Goal: Transaction & Acquisition: Purchase product/service

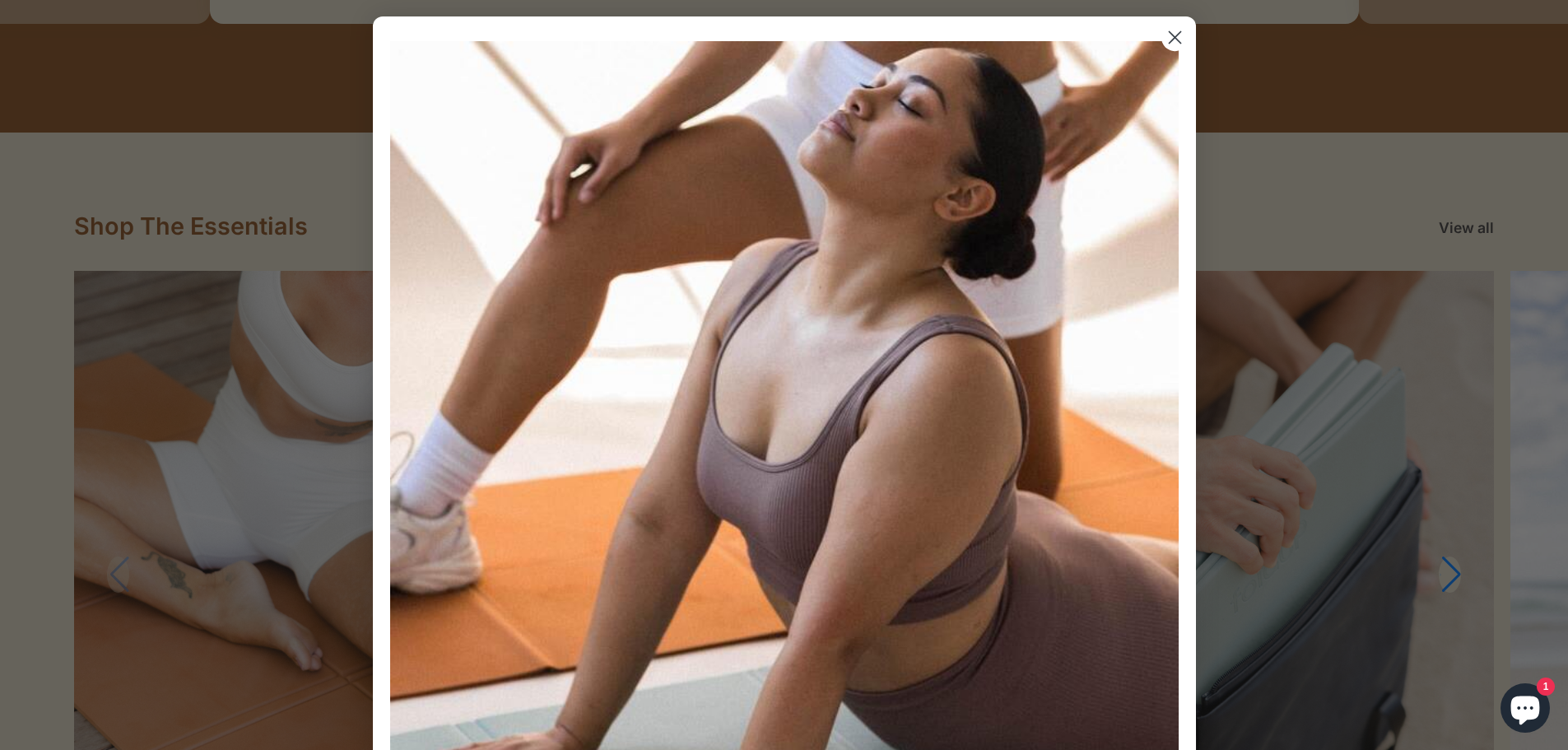
scroll to position [1728, 0]
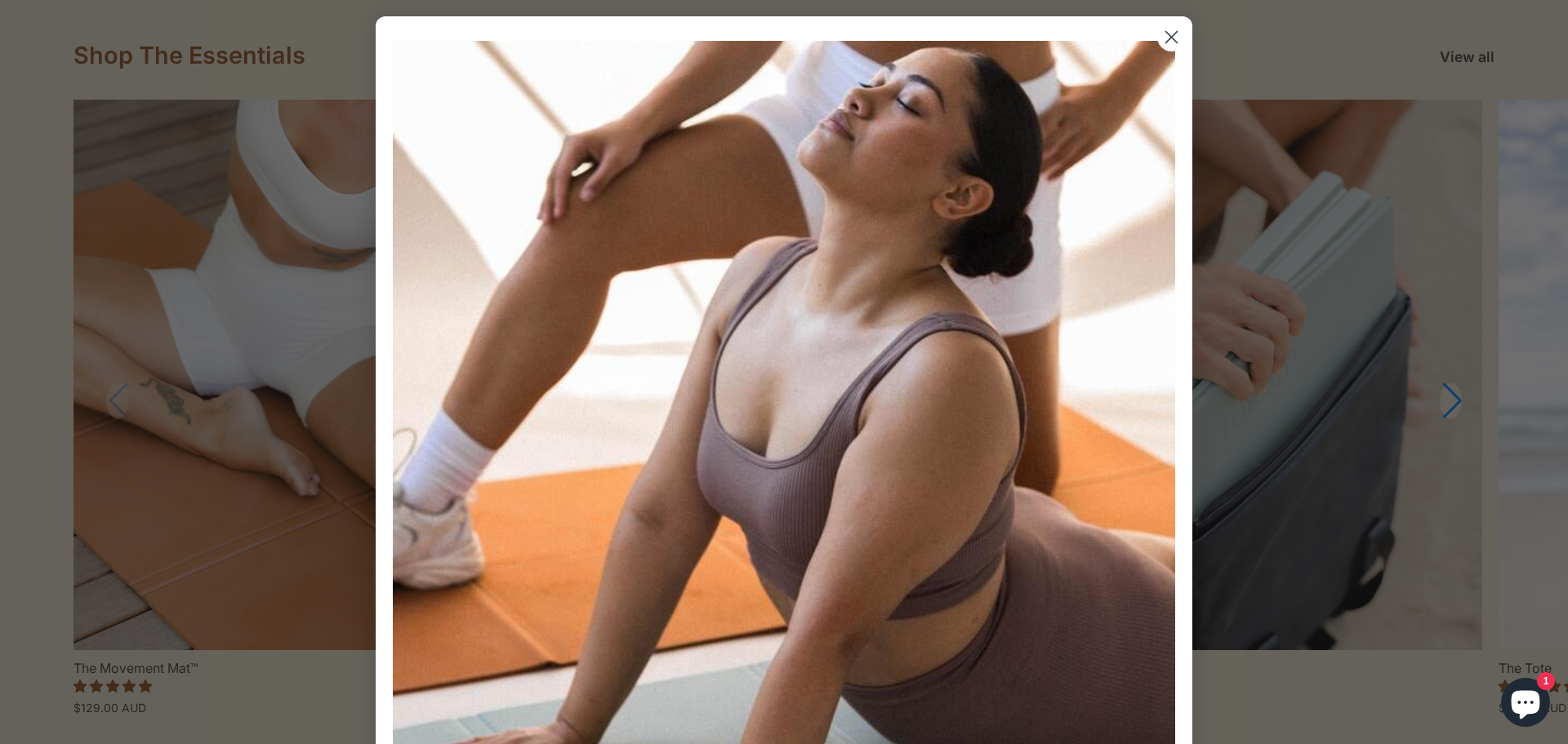
click at [1162, 35] on circle "Close dialog" at bounding box center [1171, 37] width 27 height 27
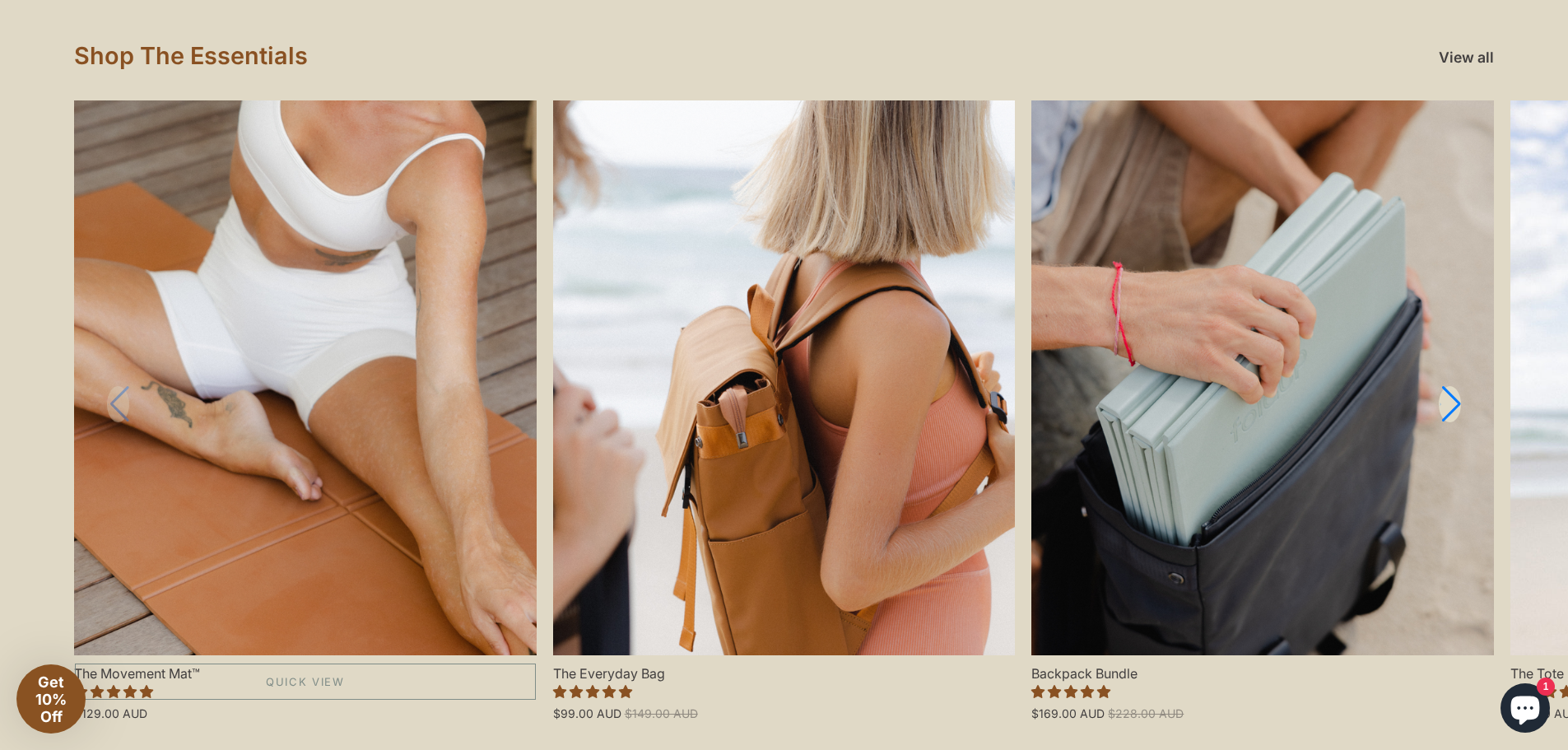
click at [299, 282] on link "The Movement Mat™" at bounding box center [306, 378] width 463 height 555
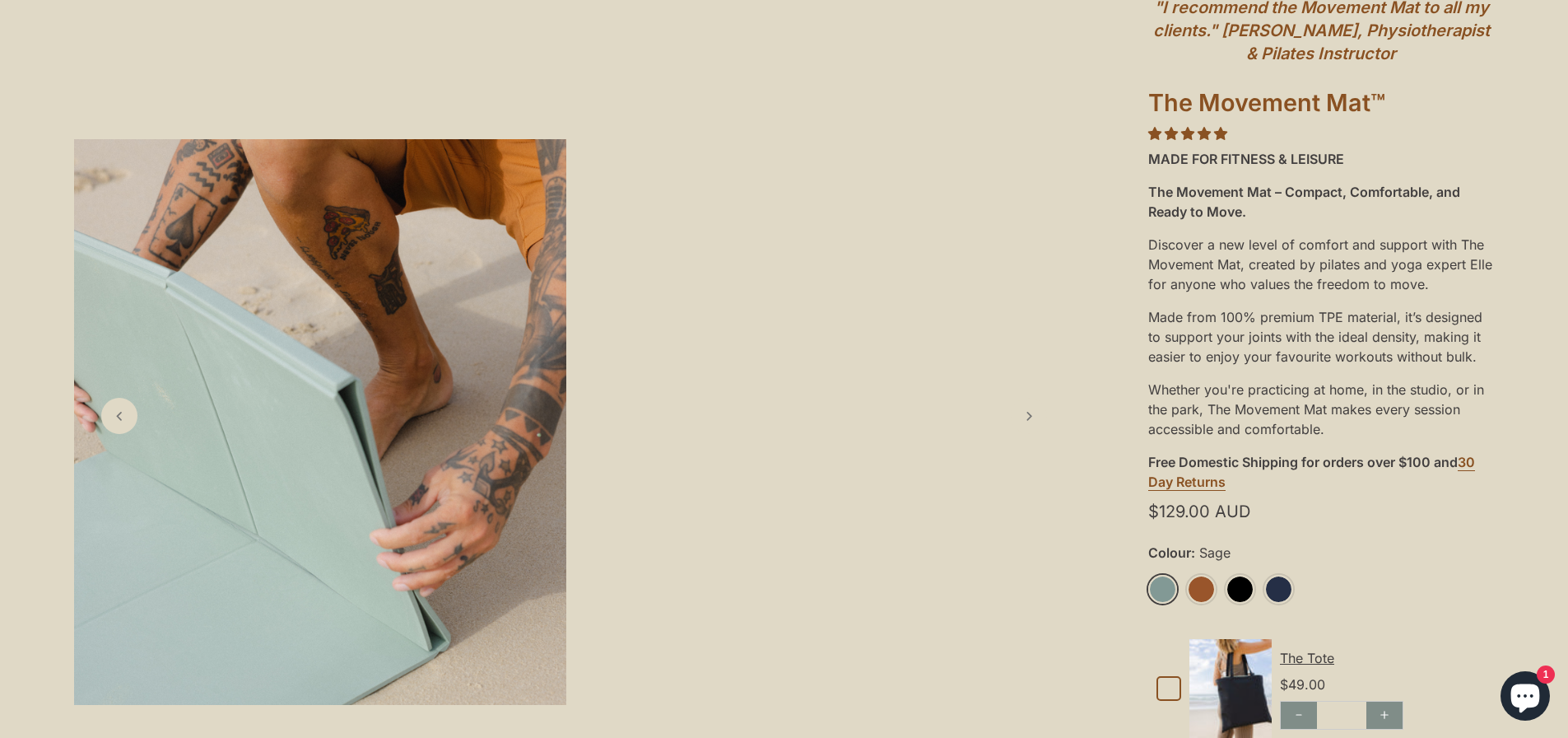
scroll to position [197, 0]
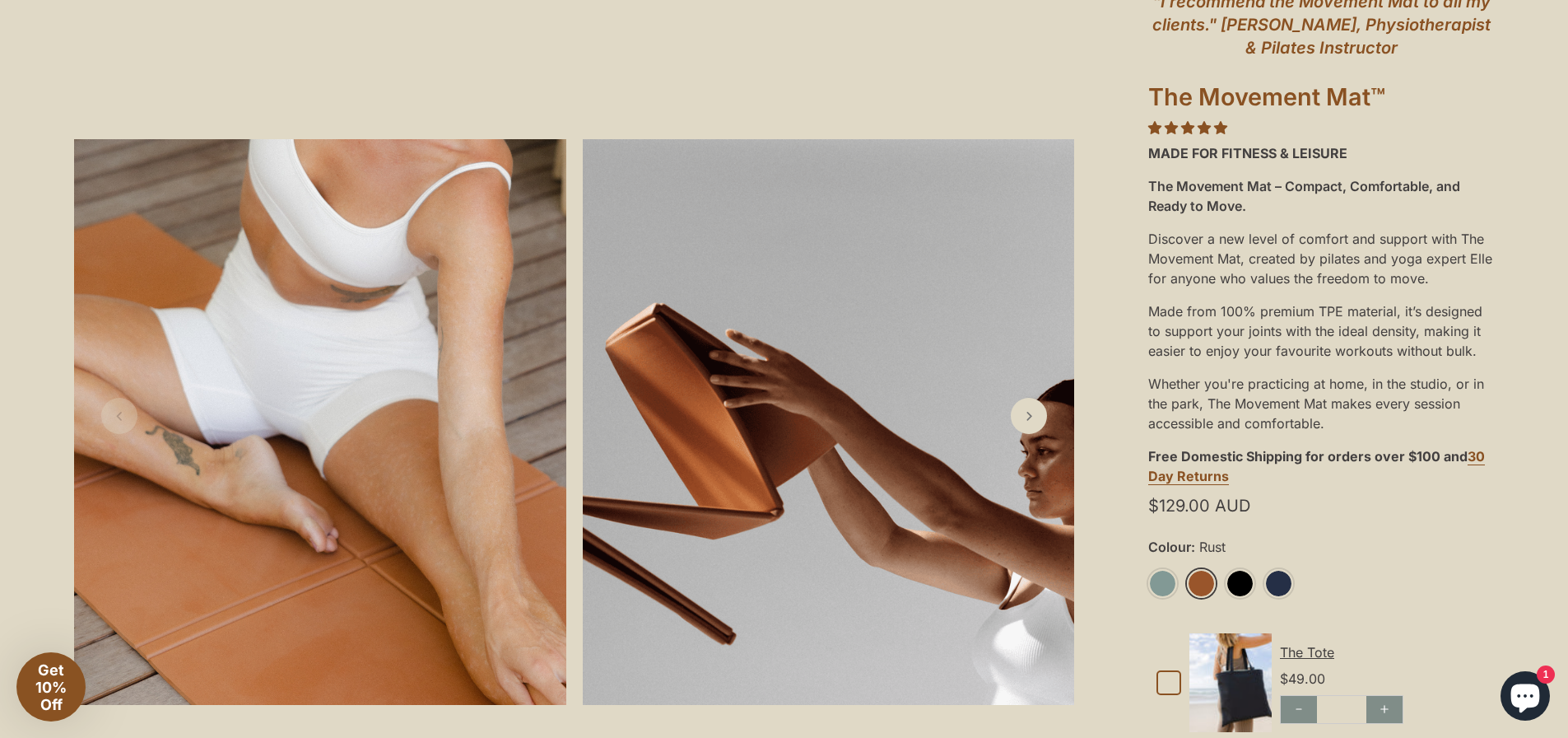
click at [1198, 586] on link "Rust" at bounding box center [1202, 583] width 28 height 28
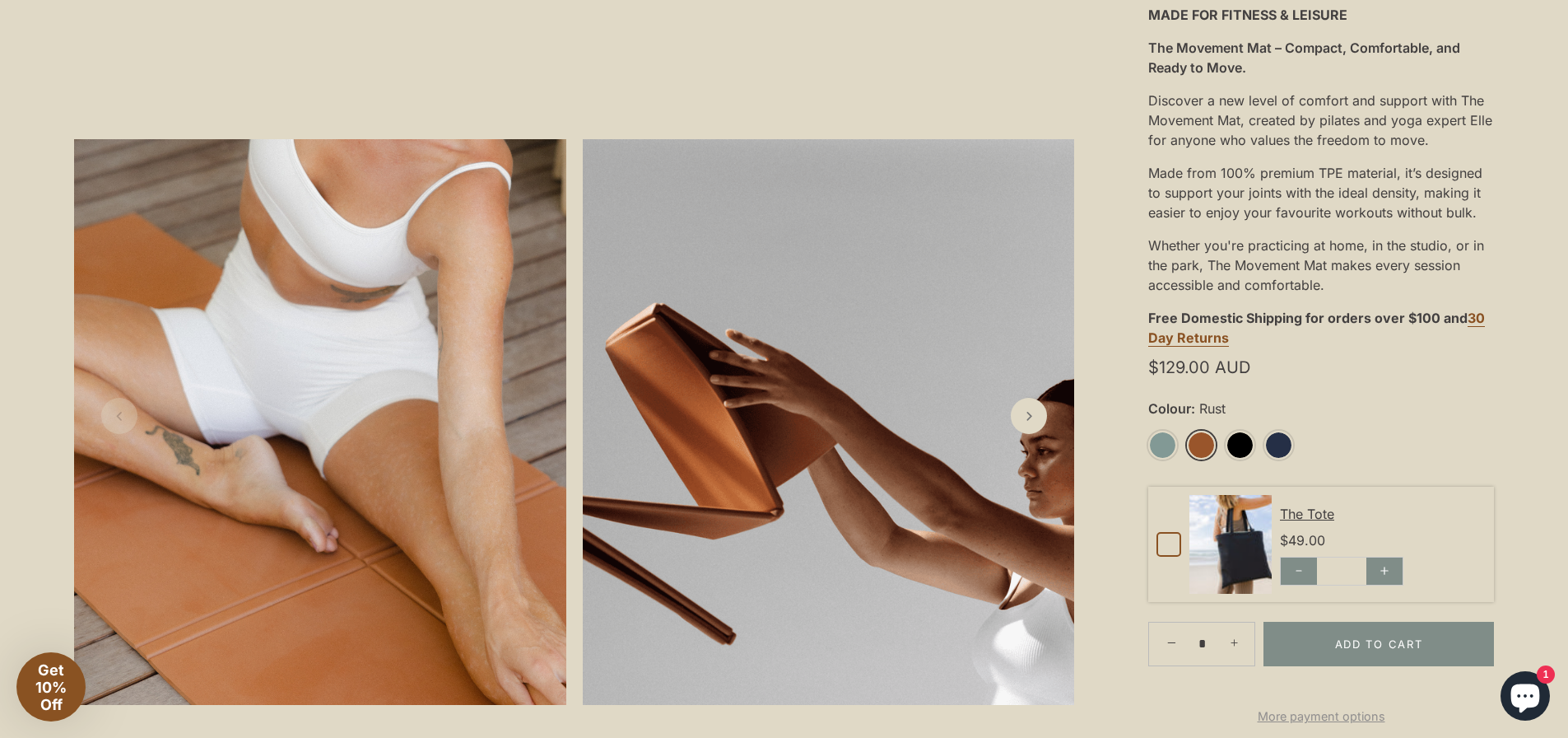
scroll to position [526, 0]
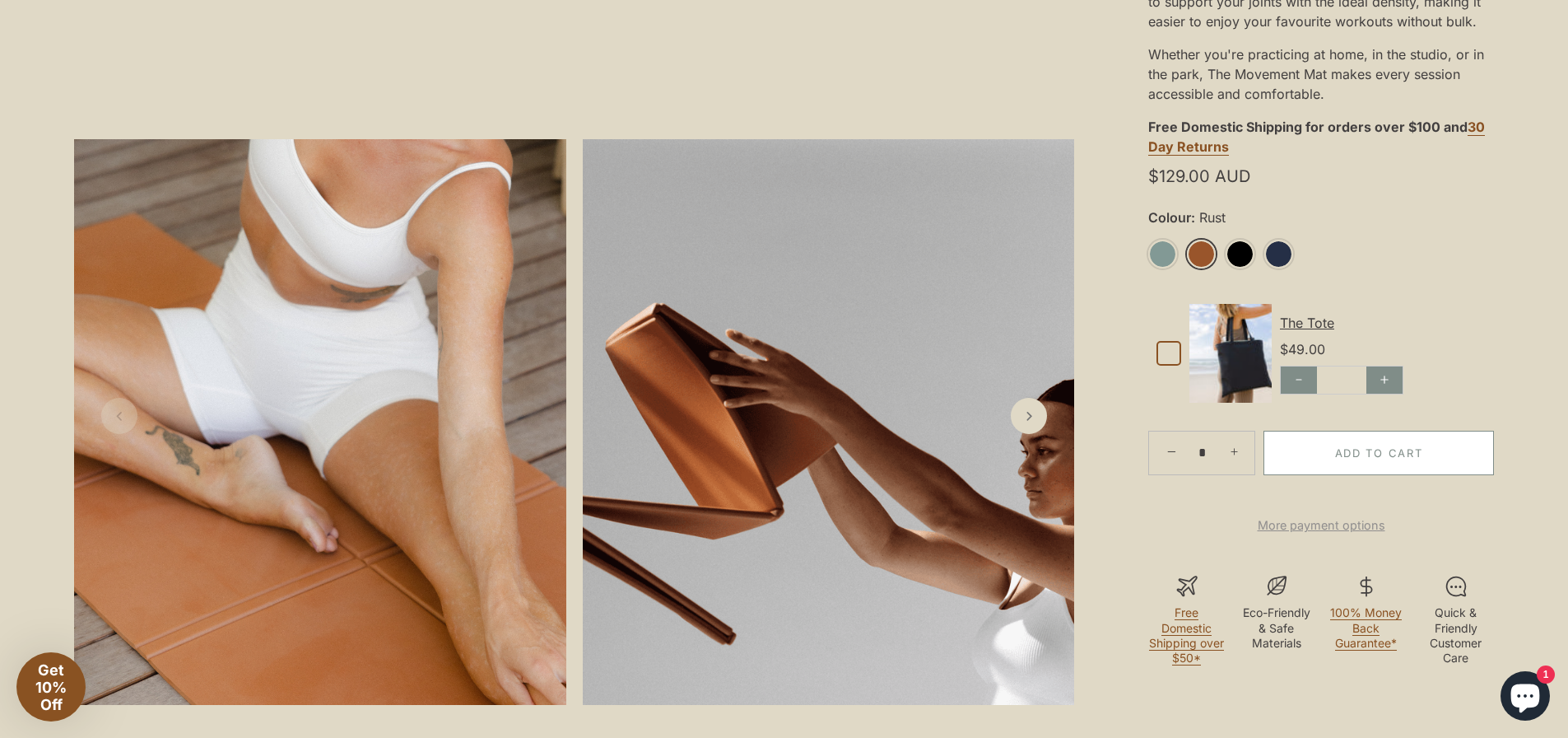
click at [1383, 444] on button "Add to Cart" at bounding box center [1379, 452] width 231 height 44
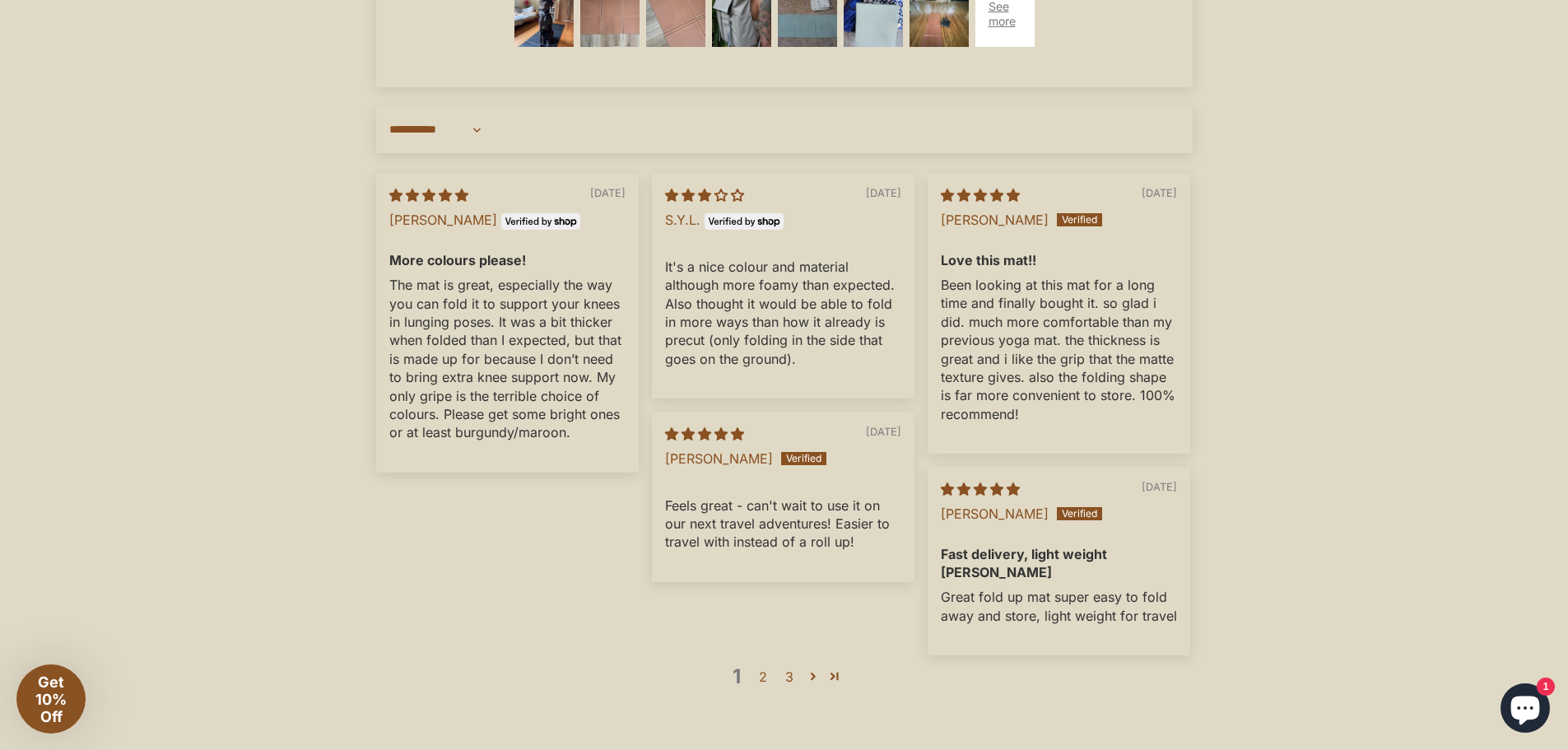
scroll to position [5299, 0]
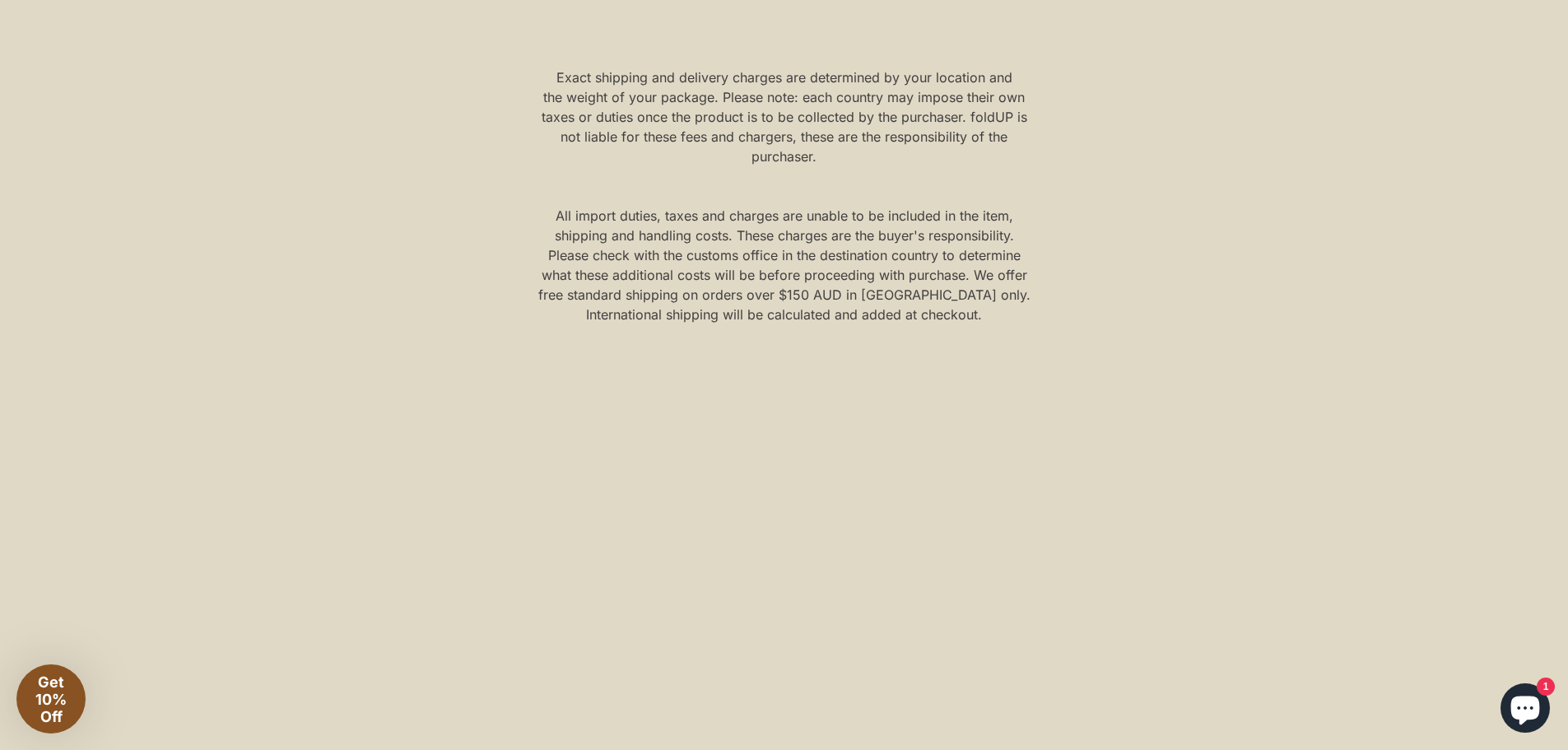
scroll to position [1124, 0]
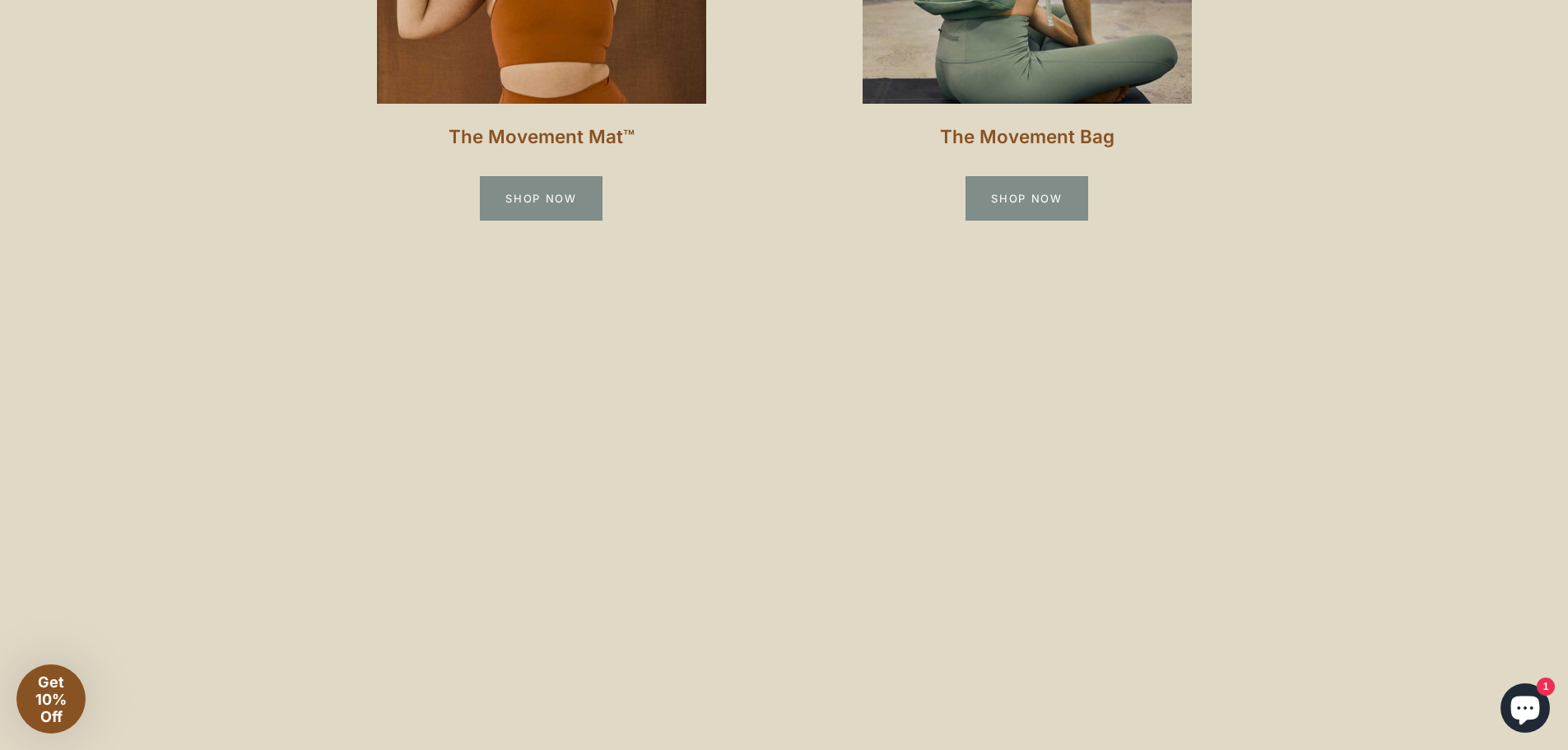
scroll to position [1728, 0]
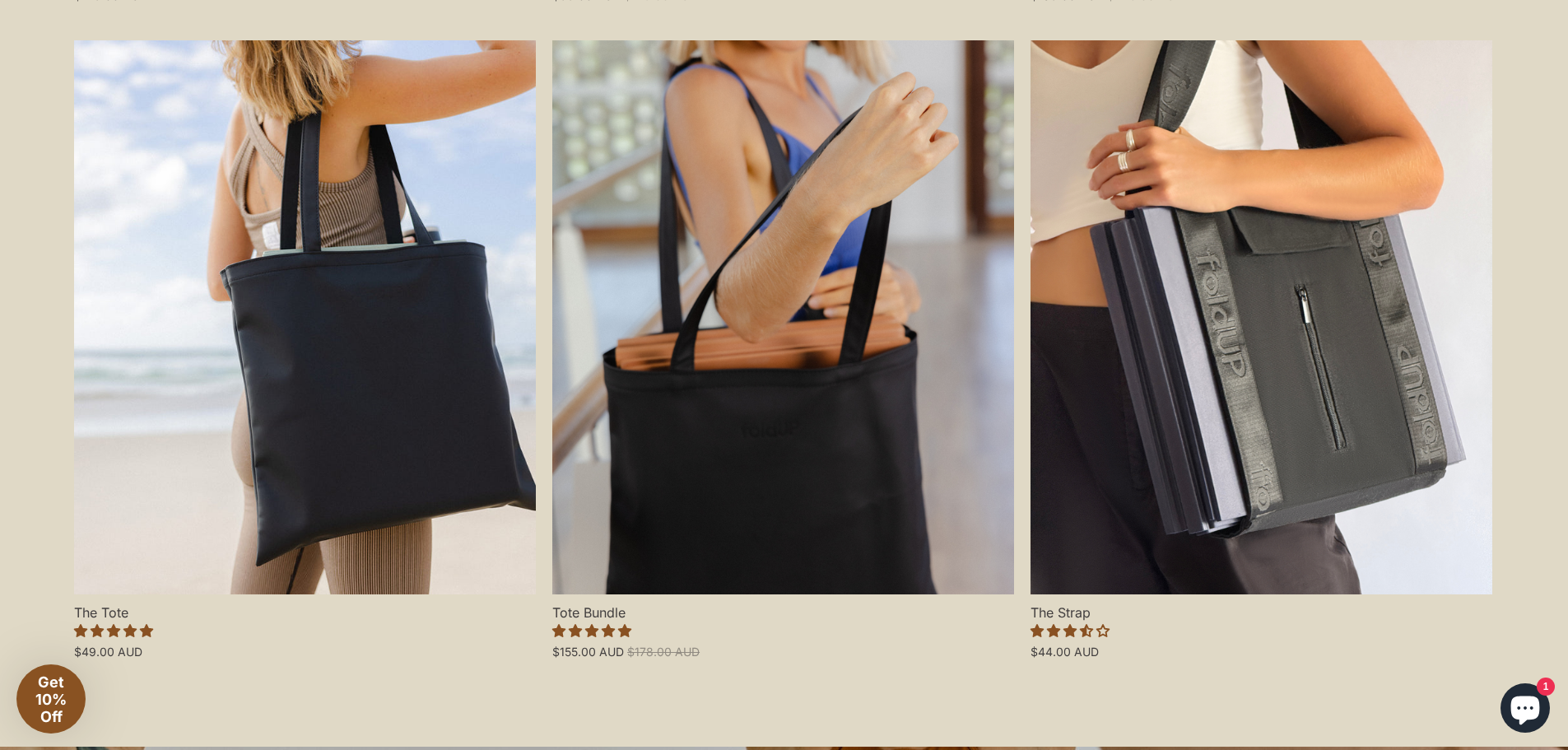
scroll to position [4374, 0]
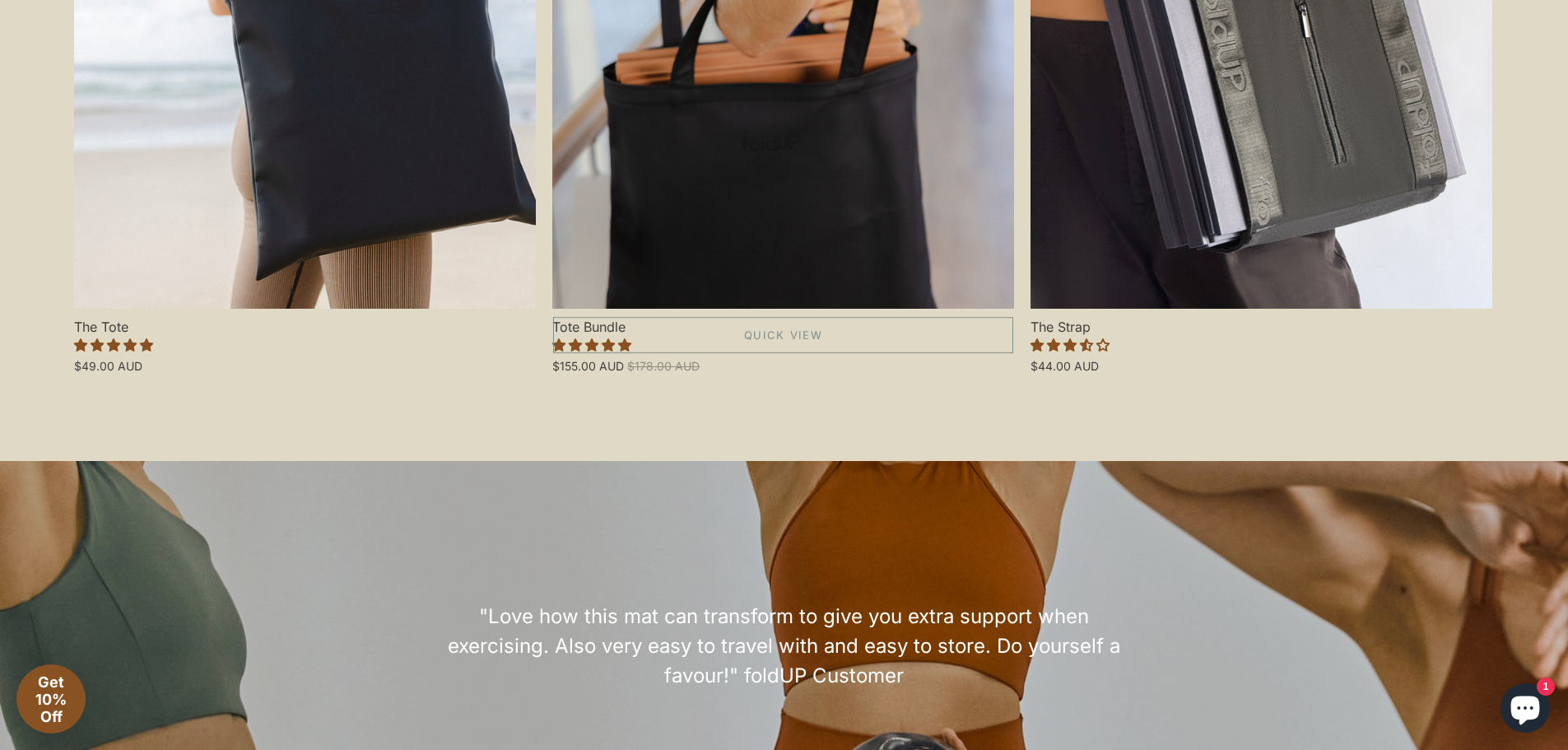
click at [780, 115] on link "Tote Bundle" at bounding box center [783, 31] width 462 height 554
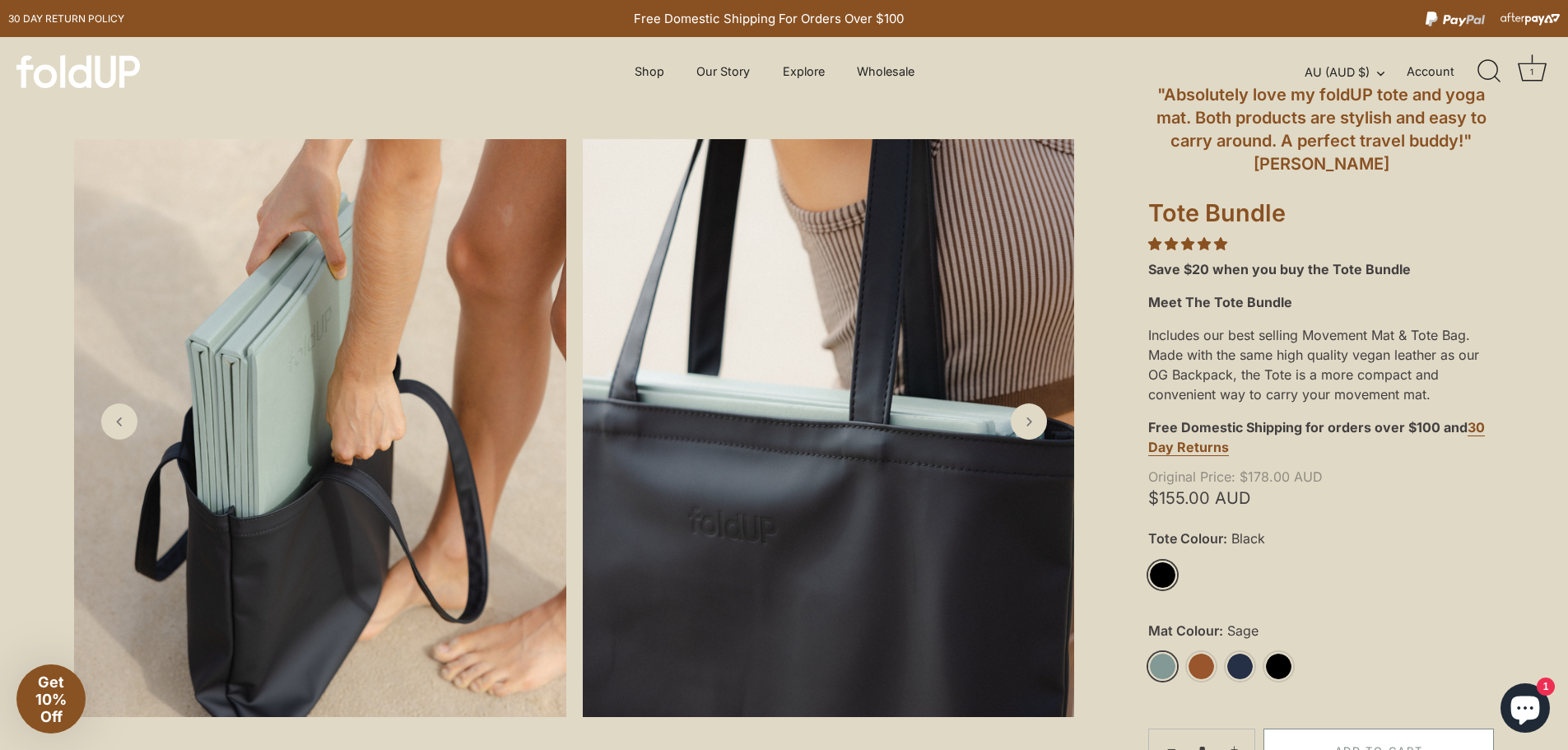
scroll to position [329, 0]
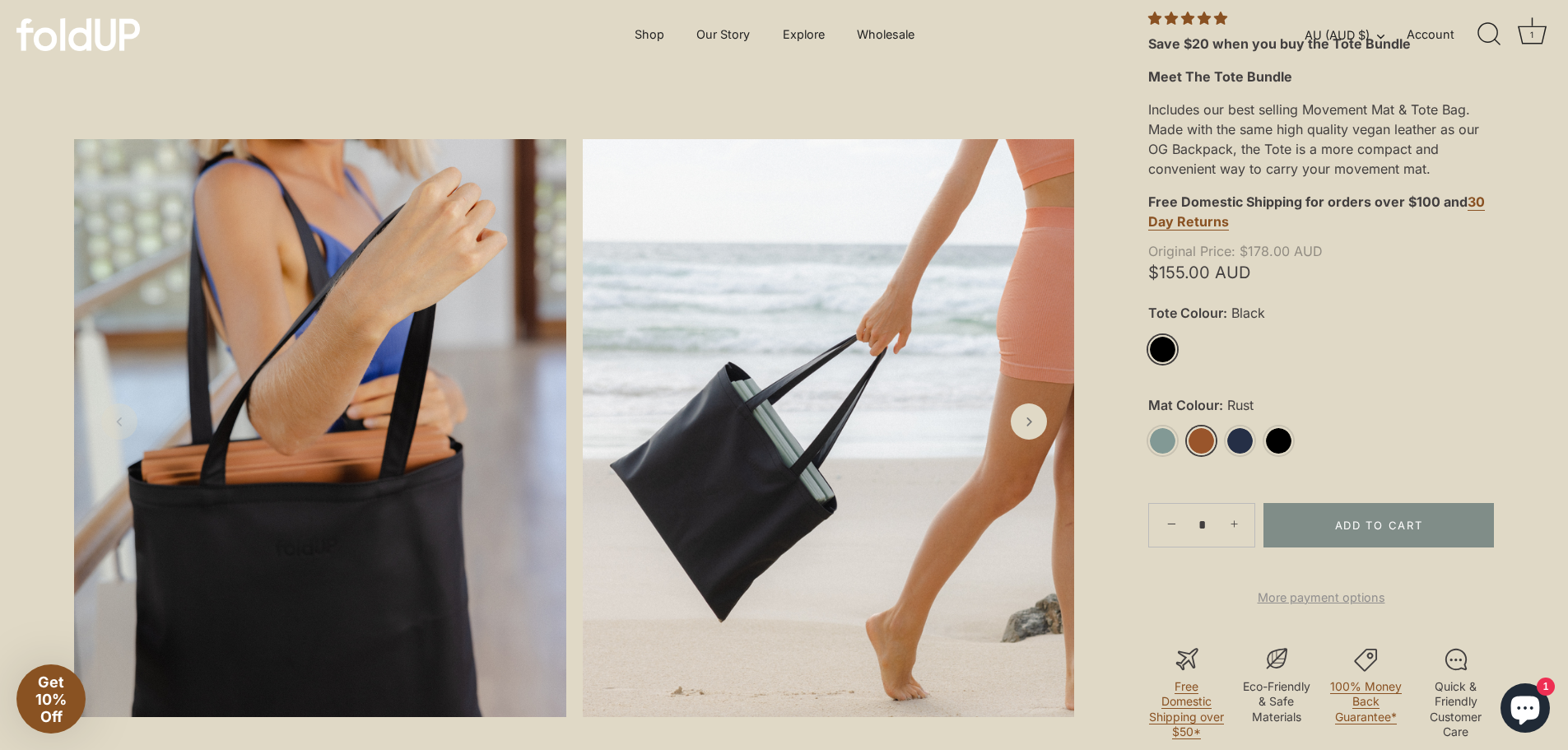
click at [1204, 439] on link "Rust" at bounding box center [1202, 441] width 28 height 28
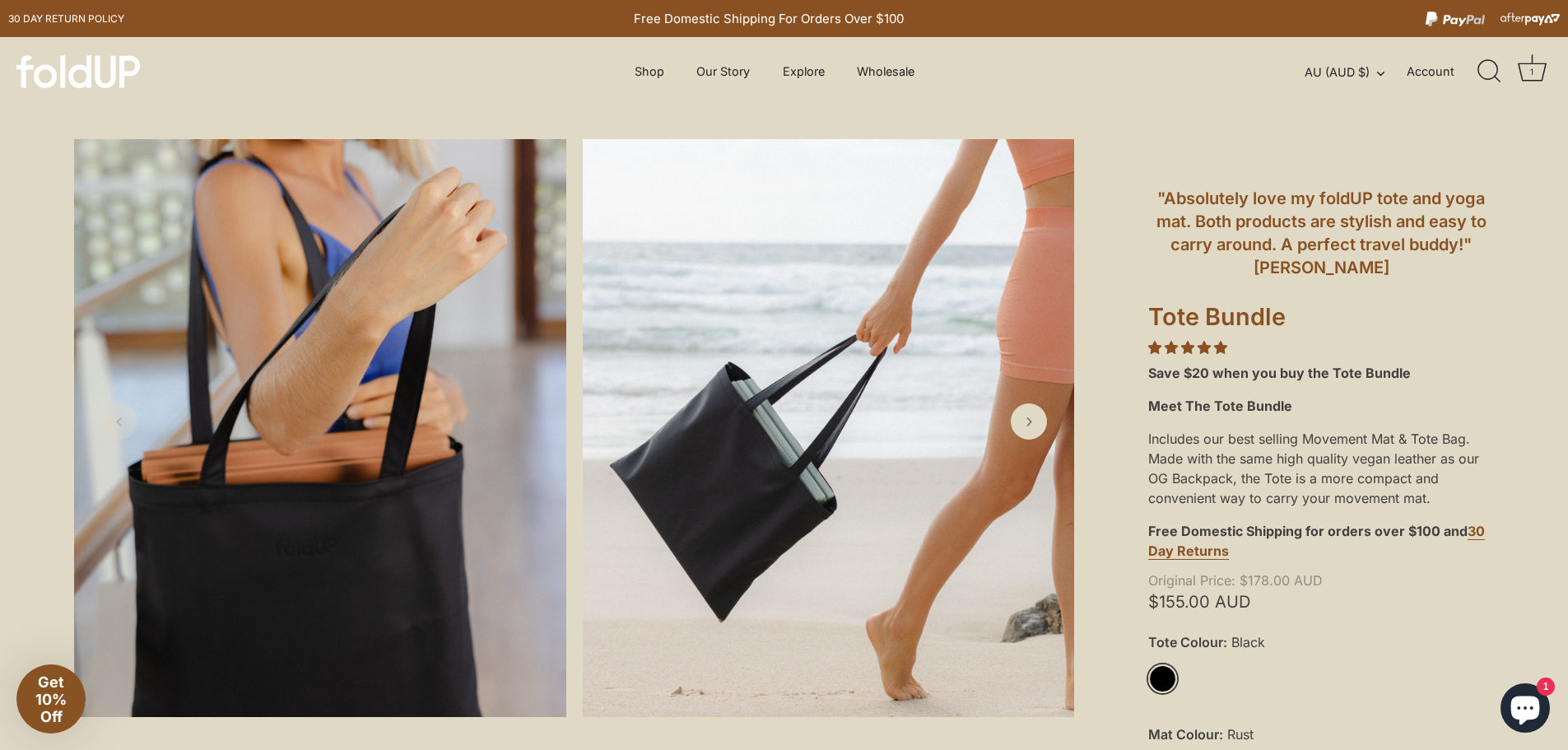
click at [1536, 74] on div "1" at bounding box center [1532, 71] width 17 height 17
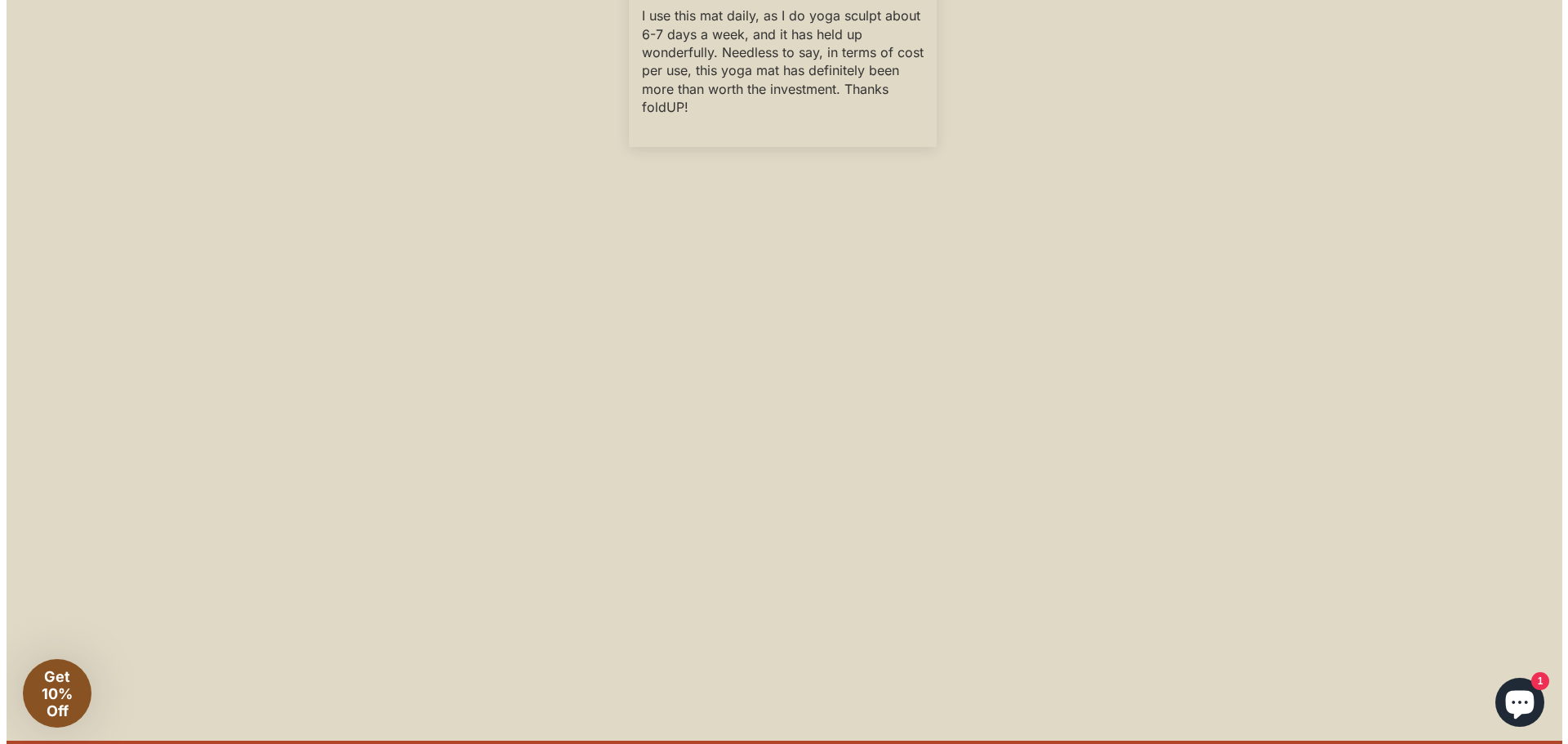
scroll to position [4387, 0]
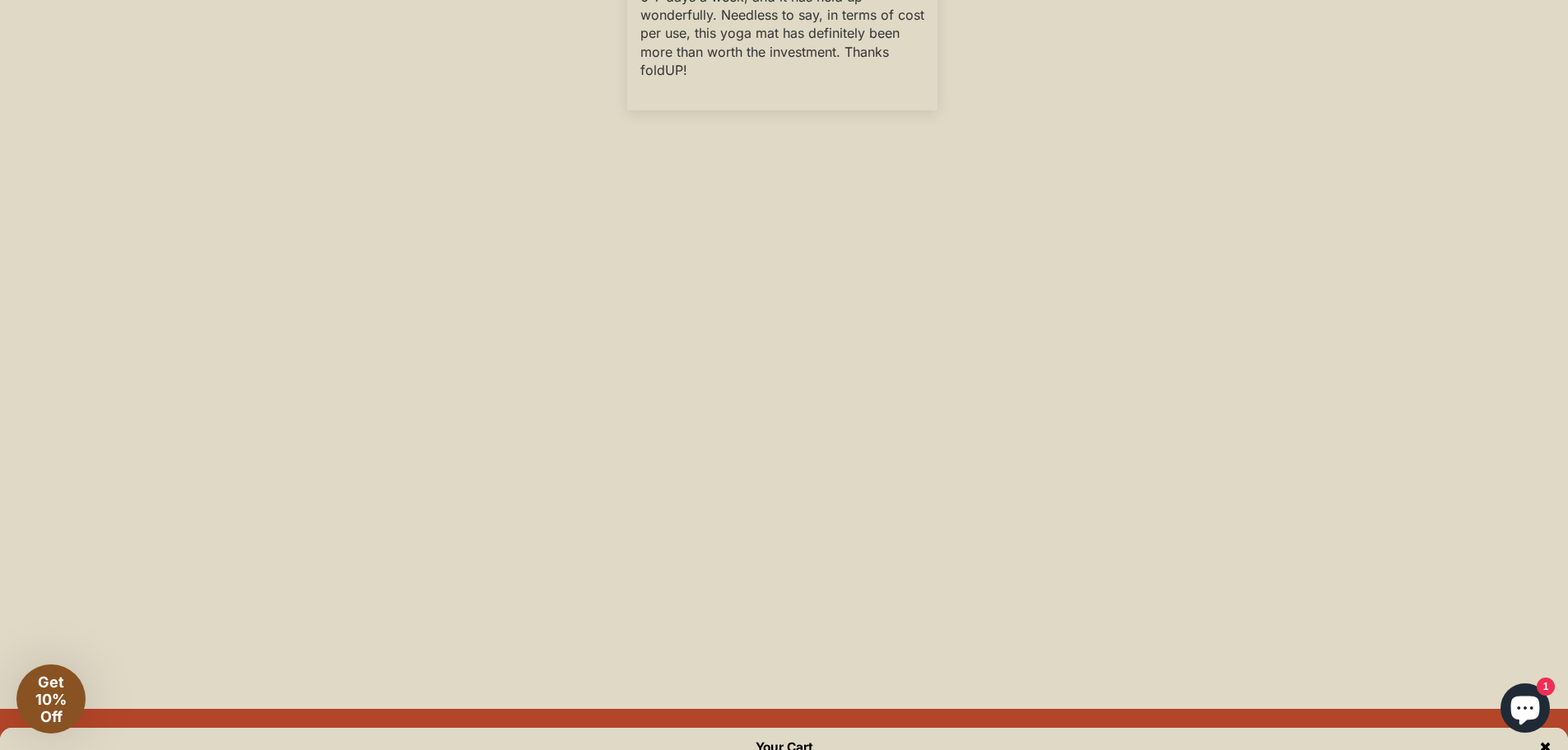
click at [45, 693] on span "Get 10% Off" at bounding box center [51, 699] width 31 height 51
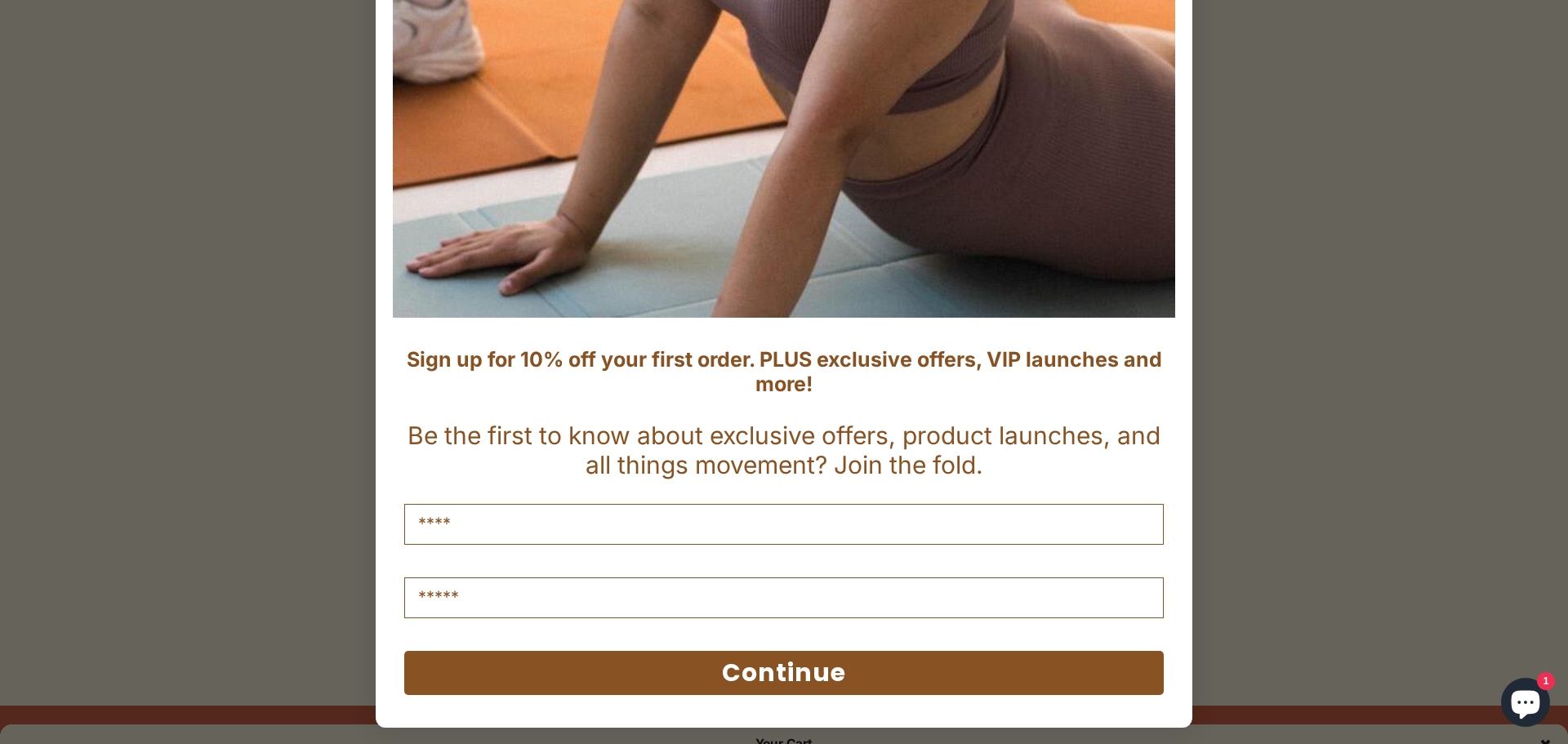
scroll to position [506, 0]
click at [564, 520] on input "Name" at bounding box center [784, 524] width 759 height 40
type input "****"
type input "**********"
click at [832, 665] on button "Continue" at bounding box center [784, 673] width 759 height 44
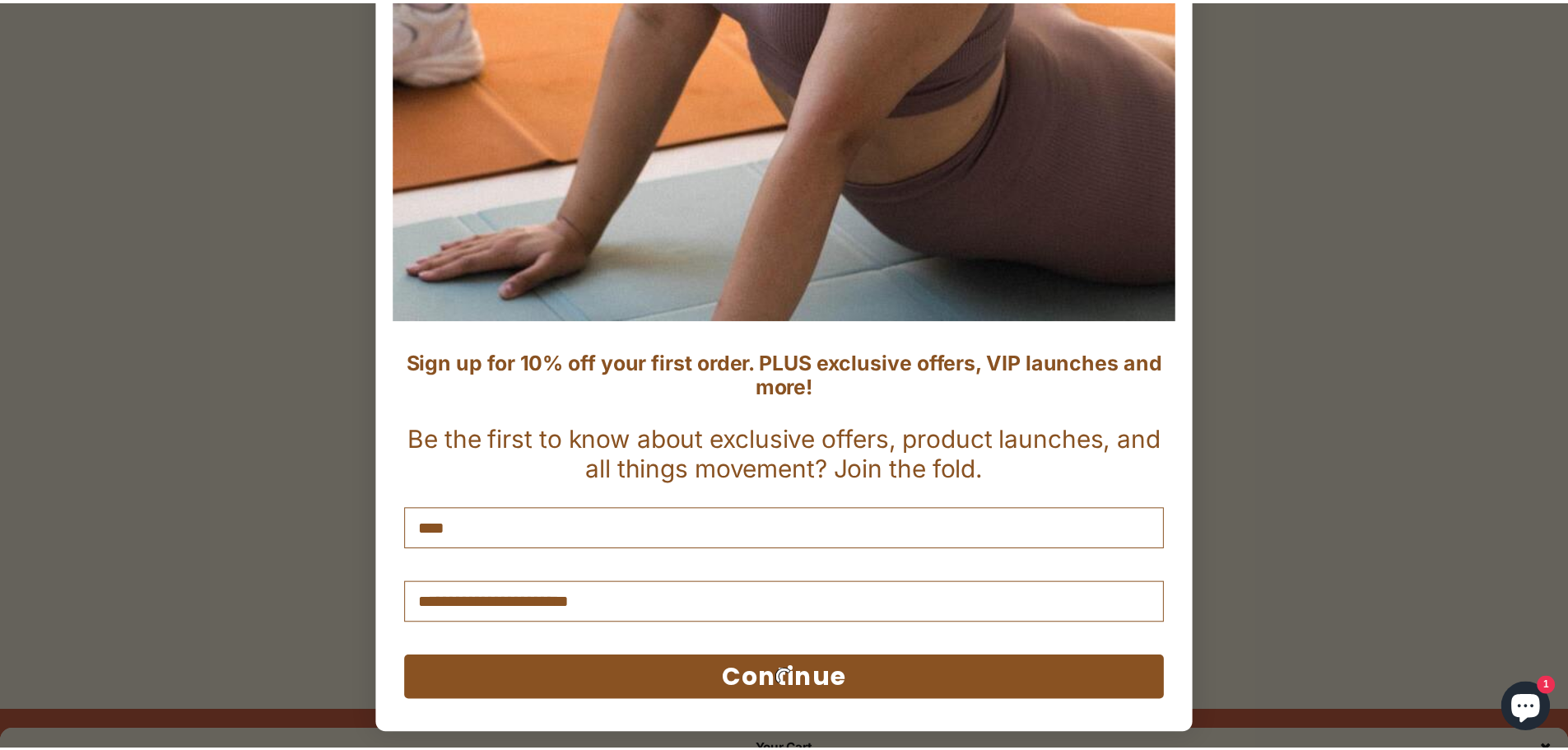
scroll to position [0, 0]
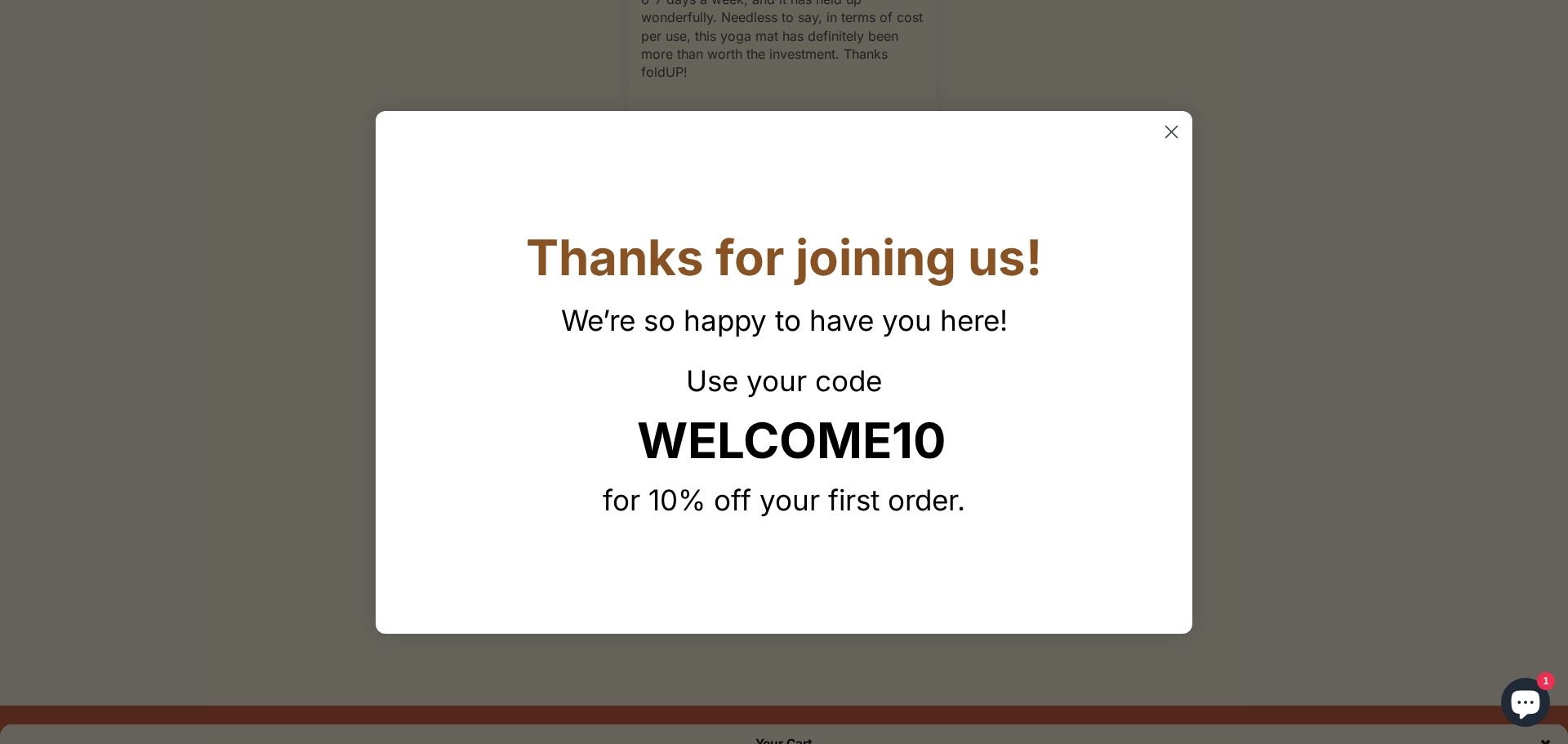
click at [845, 441] on strong "WELCOME10" at bounding box center [791, 440] width 309 height 59
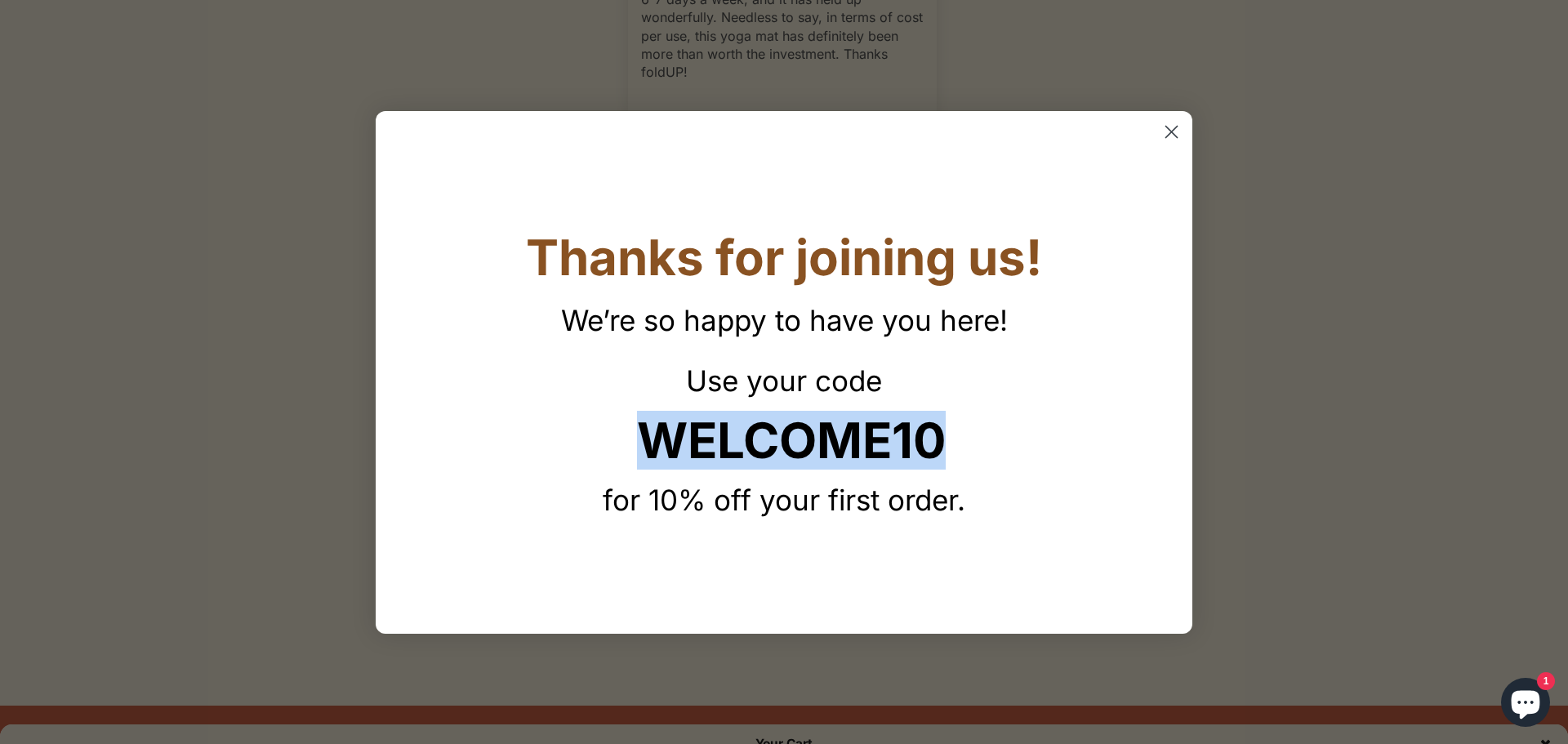
click at [845, 441] on strong "WELCOME10" at bounding box center [791, 440] width 309 height 59
copy div "WELCOME10"
click at [1169, 132] on circle "Close dialog" at bounding box center [1171, 131] width 27 height 27
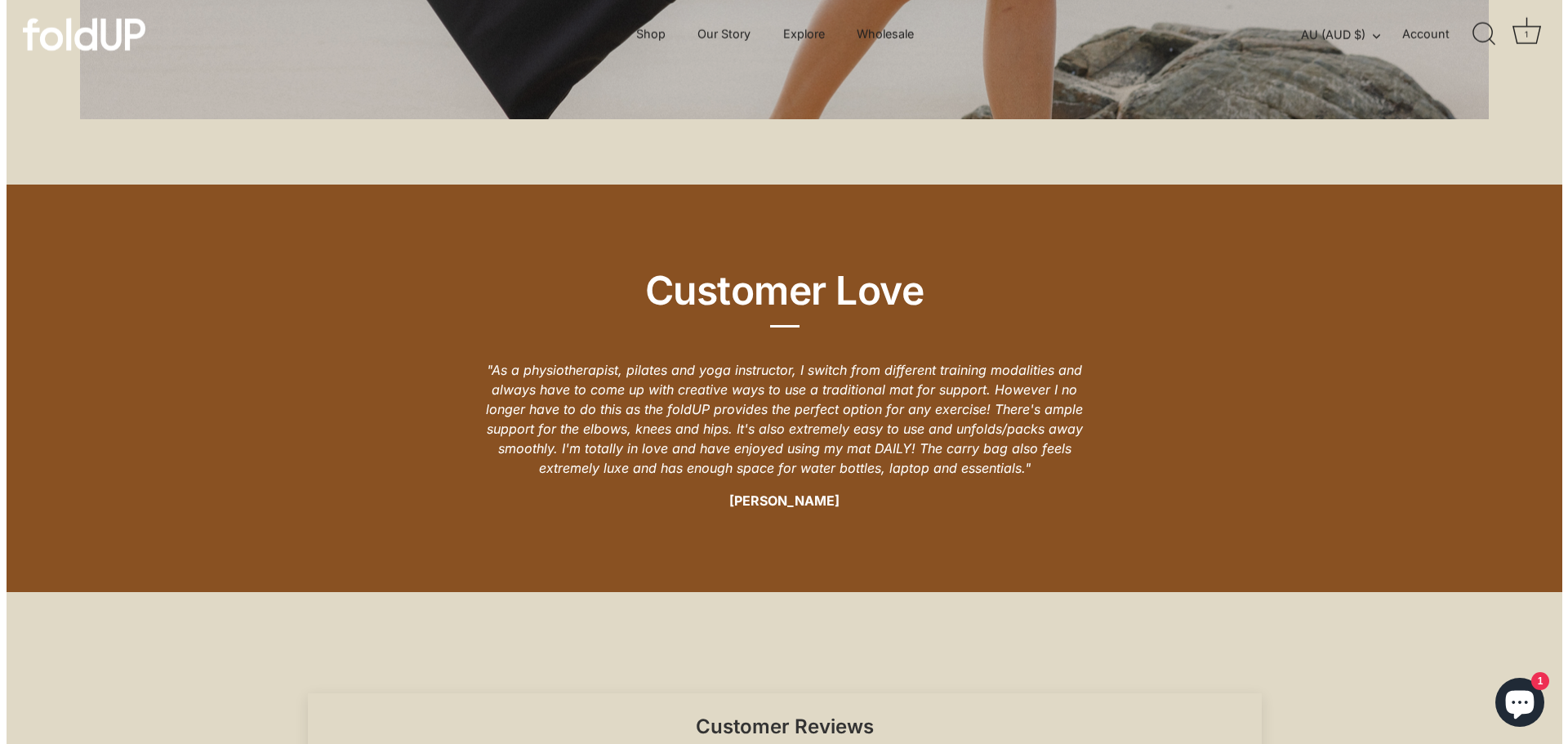
scroll to position [2346, 0]
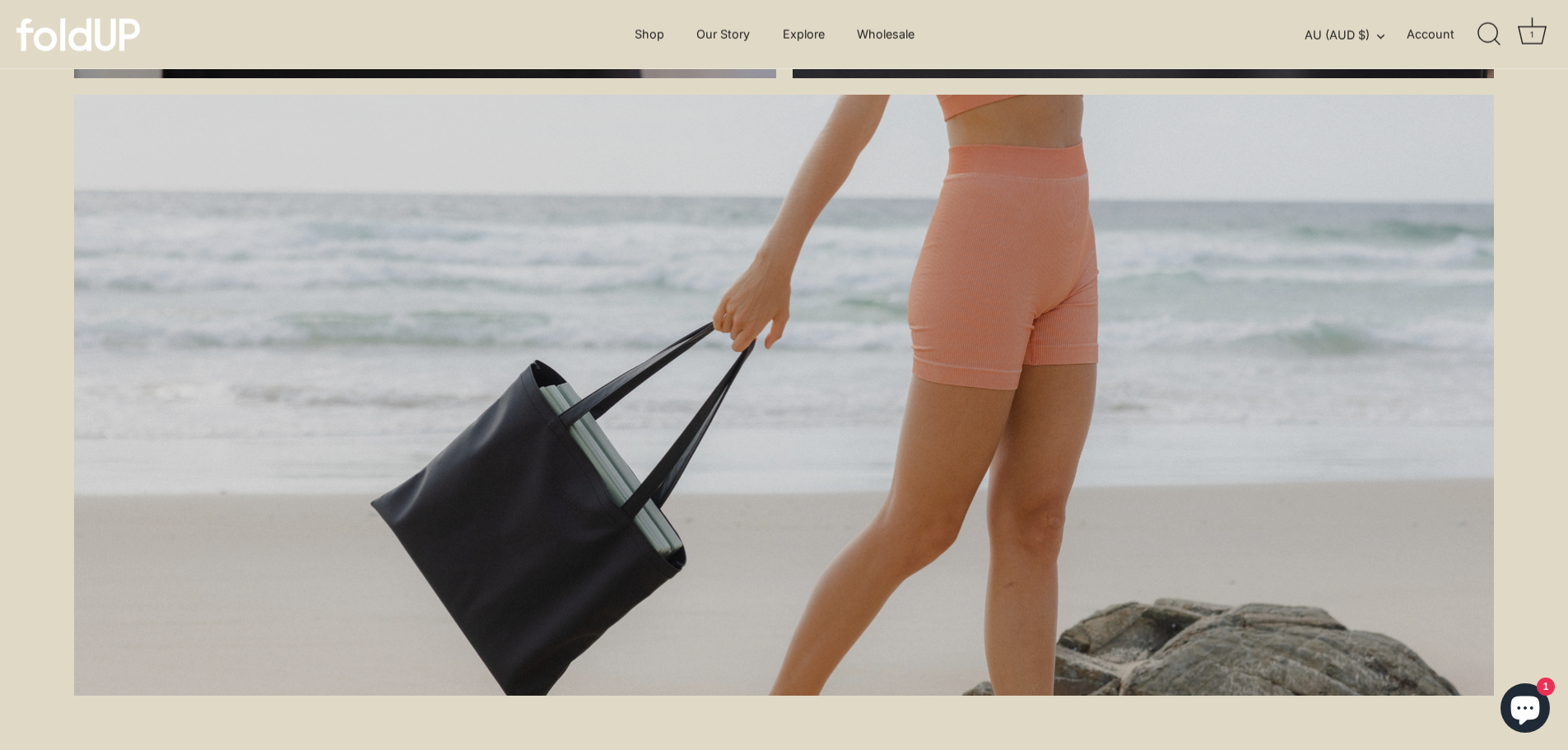
click at [1542, 20] on icon "Cart" at bounding box center [1533, 31] width 28 height 28
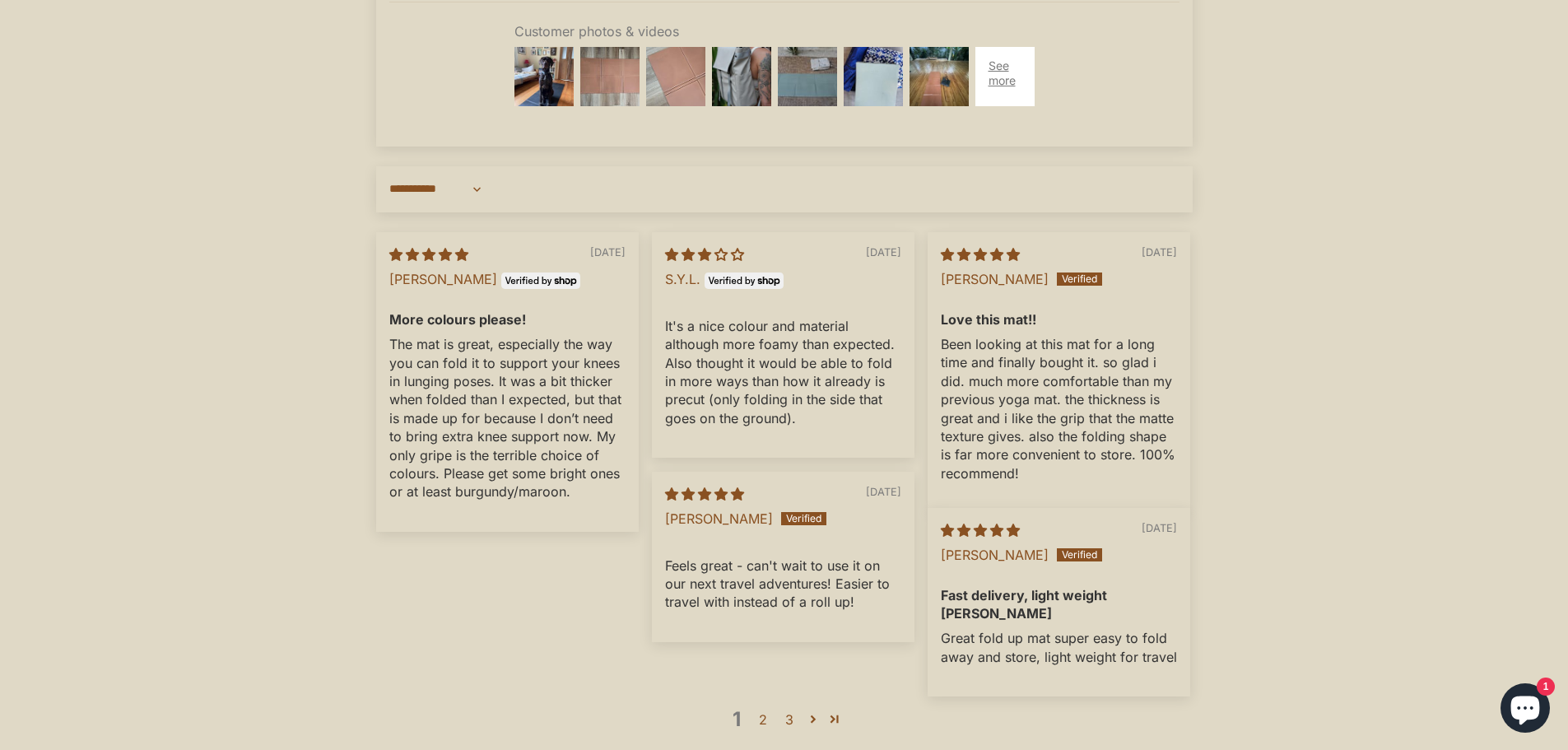
scroll to position [5020, 0]
